Goal: Task Accomplishment & Management: Manage account settings

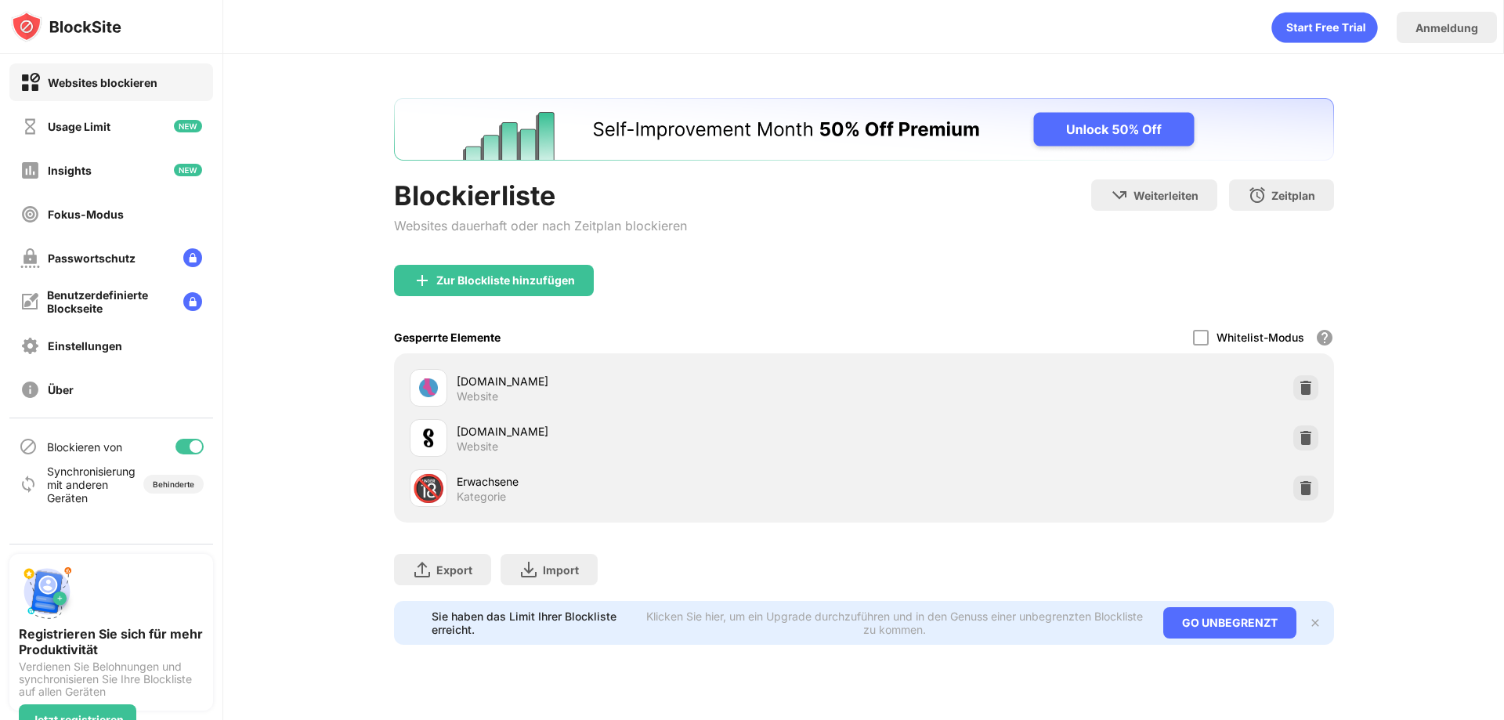
click at [191, 445] on div at bounding box center [196, 446] width 13 height 13
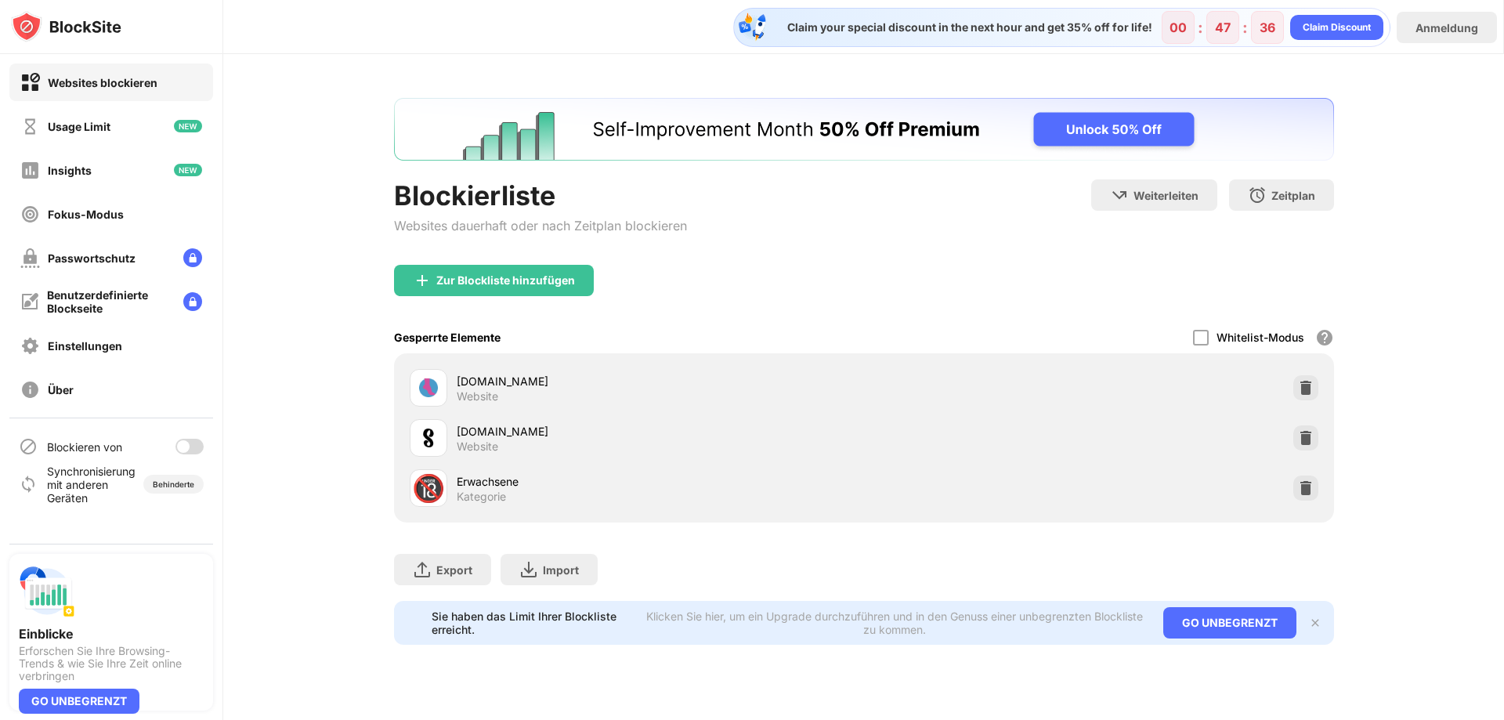
click at [201, 437] on div "Blockieren von" at bounding box center [111, 447] width 204 height 38
click at [198, 443] on div at bounding box center [190, 447] width 28 height 16
